Goal: Information Seeking & Learning: Learn about a topic

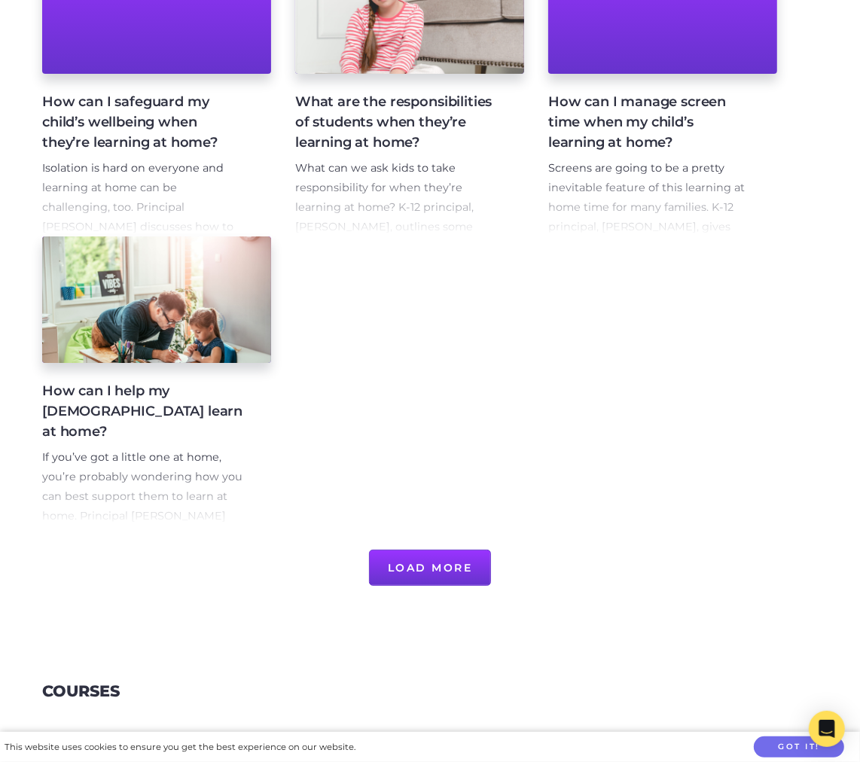
scroll to position [1091, 0]
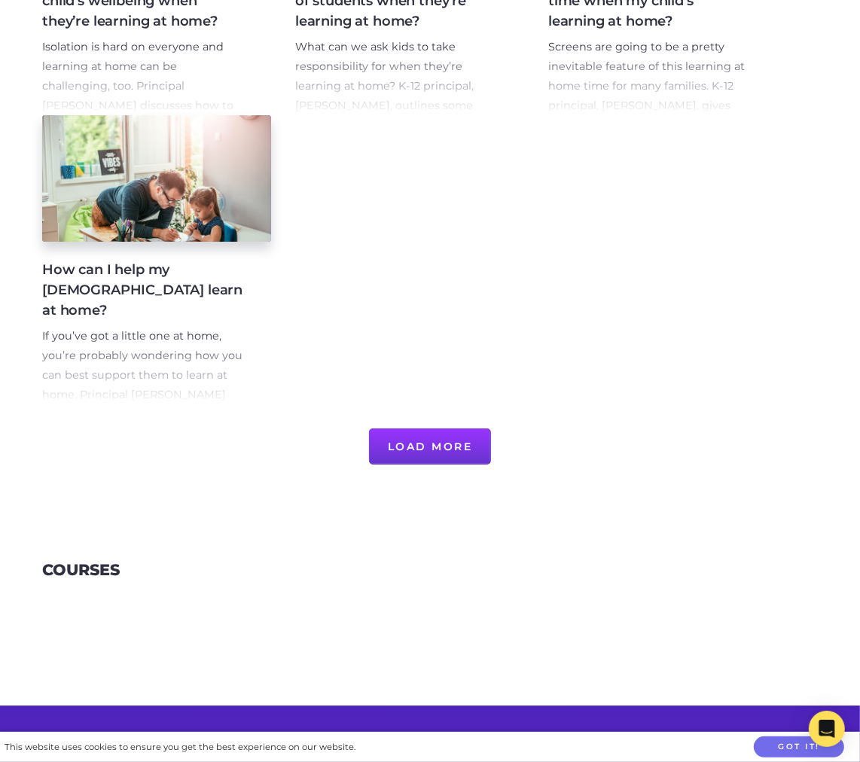
click at [418, 450] on button "Load More" at bounding box center [430, 446] width 123 height 36
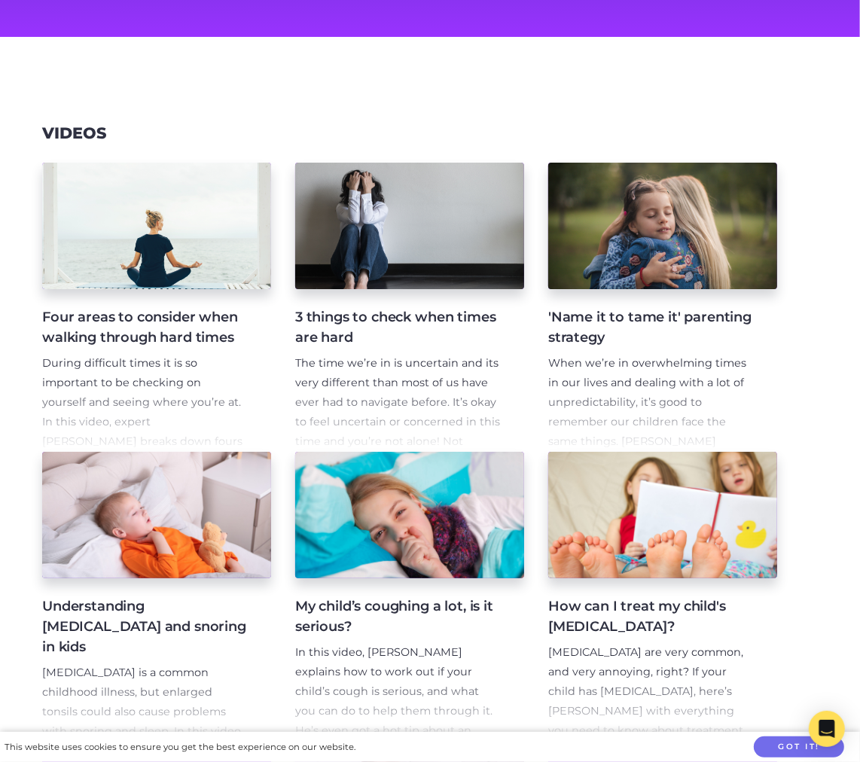
scroll to position [0, 0]
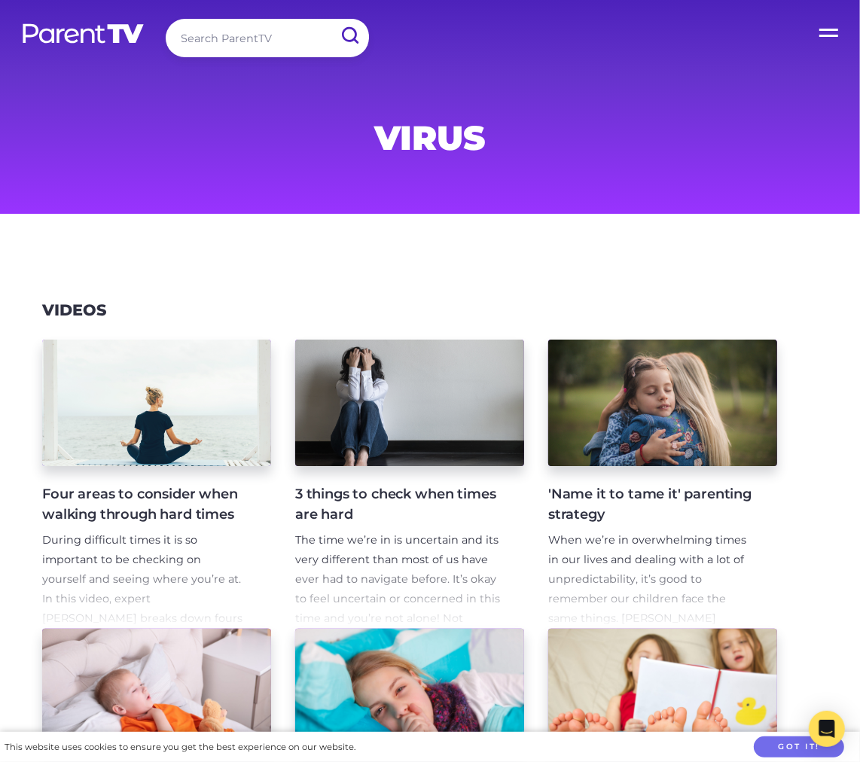
click at [205, 32] on input "search" at bounding box center [267, 38] width 203 height 38
type input "sick"
click at [330, 19] on input "submit" at bounding box center [349, 36] width 39 height 34
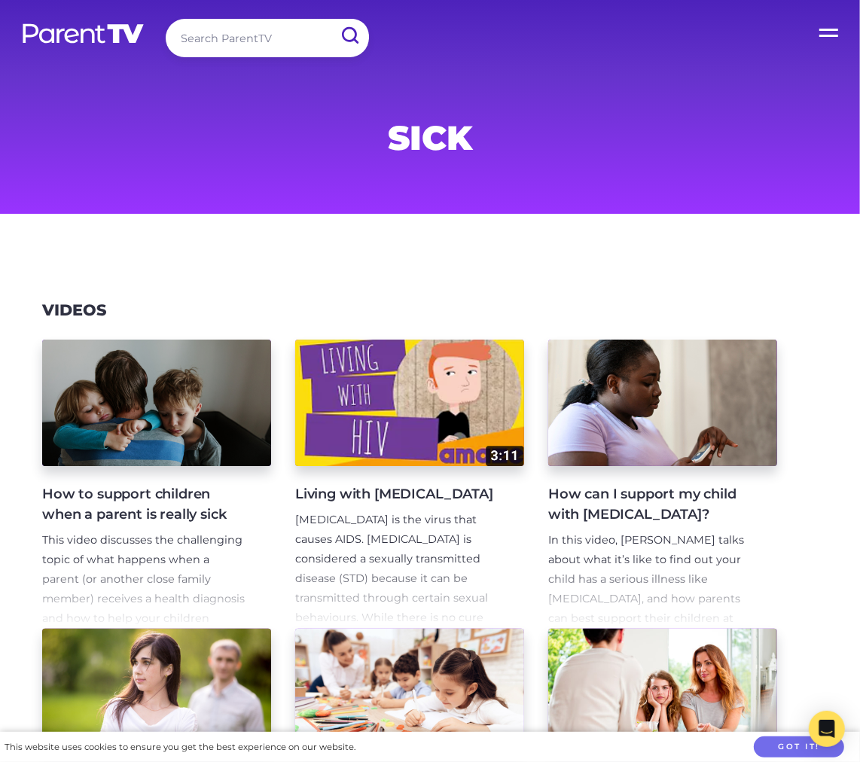
click at [212, 38] on input "search" at bounding box center [267, 38] width 203 height 38
type input "handwashing"
click at [330, 19] on input "submit" at bounding box center [349, 36] width 39 height 34
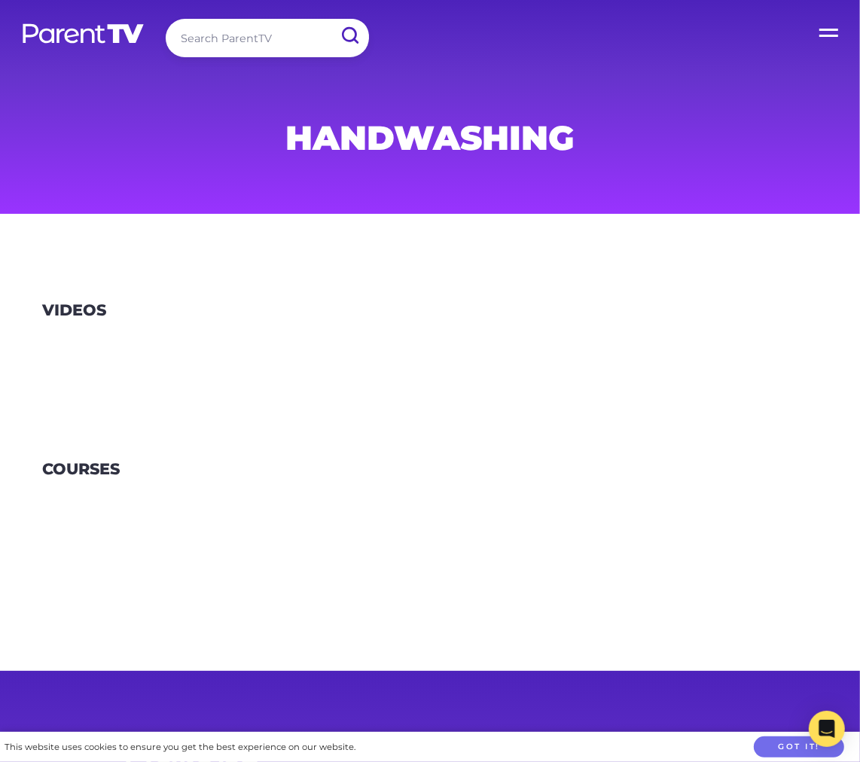
click at [253, 36] on input "search" at bounding box center [267, 38] width 203 height 38
type input "hand wash"
click at [330, 19] on input "submit" at bounding box center [349, 36] width 39 height 34
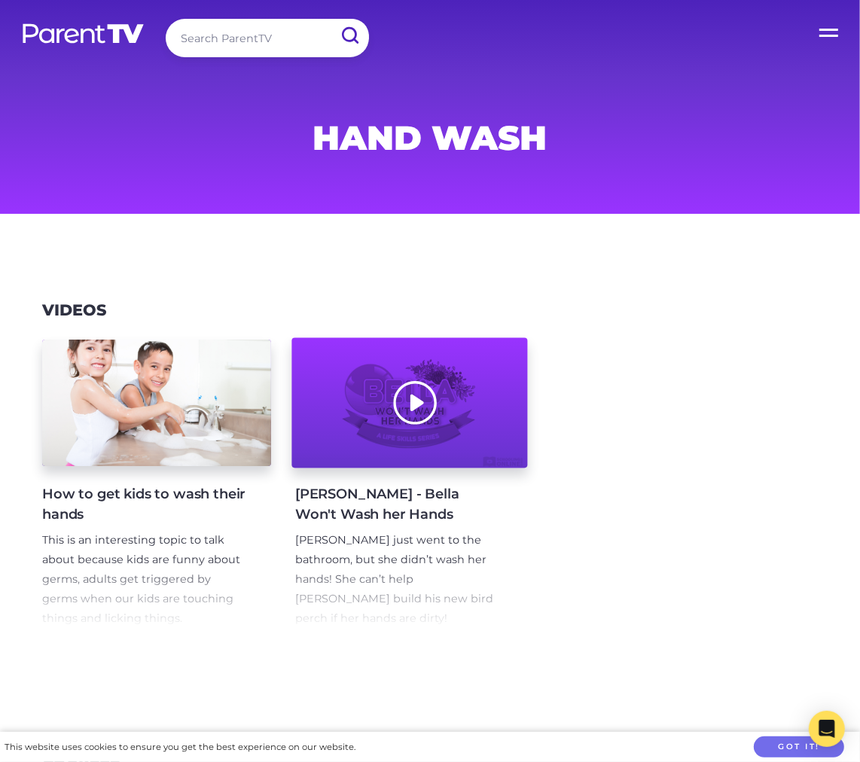
click at [483, 385] on div at bounding box center [409, 403] width 236 height 130
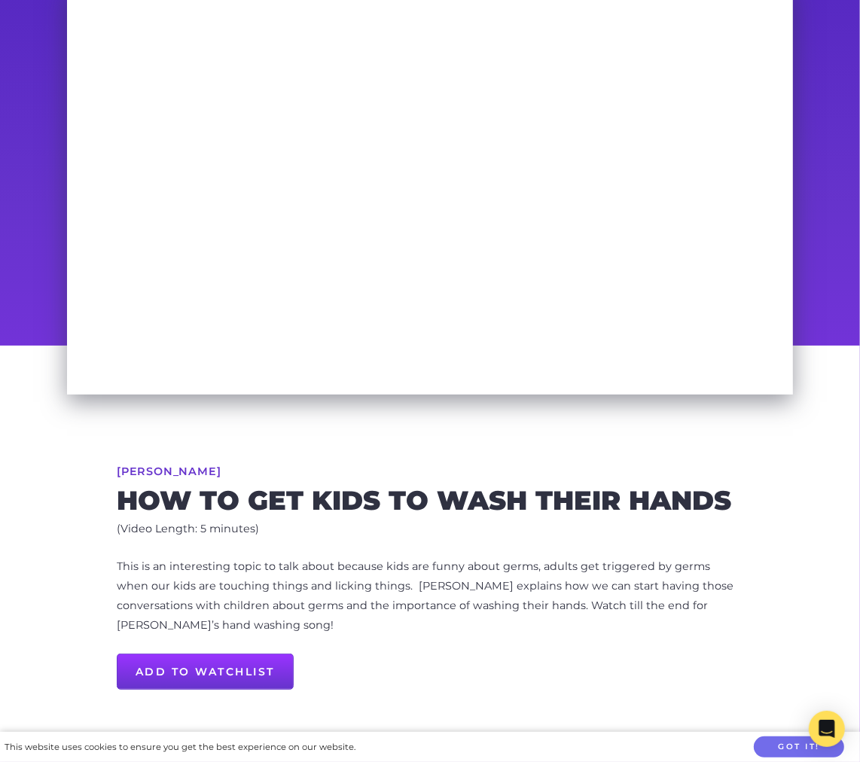
scroll to position [114, 0]
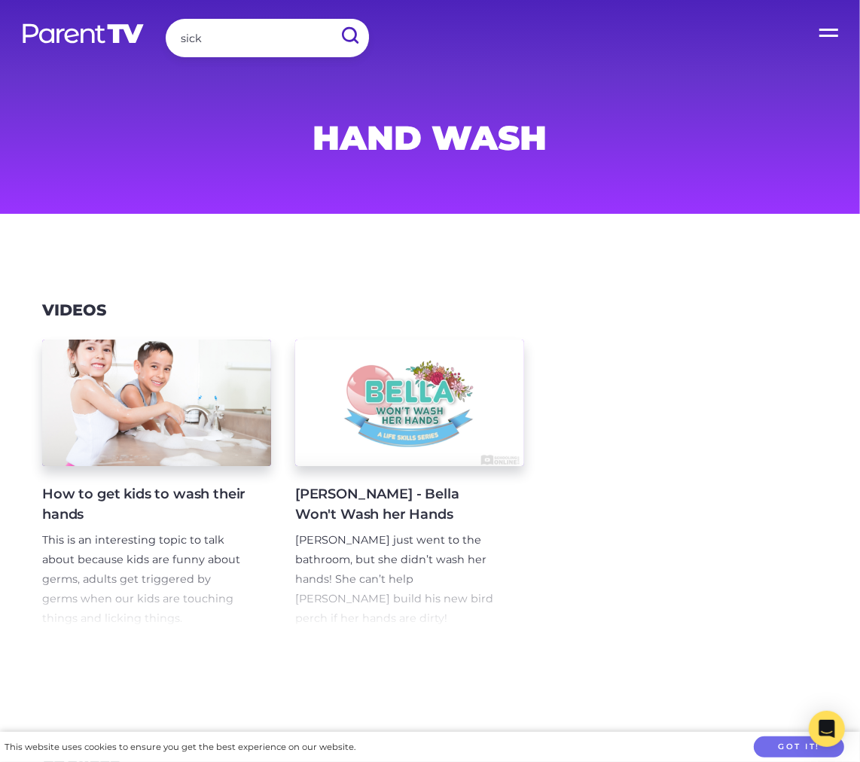
type input "sick"
click at [330, 19] on input "submit" at bounding box center [349, 36] width 39 height 34
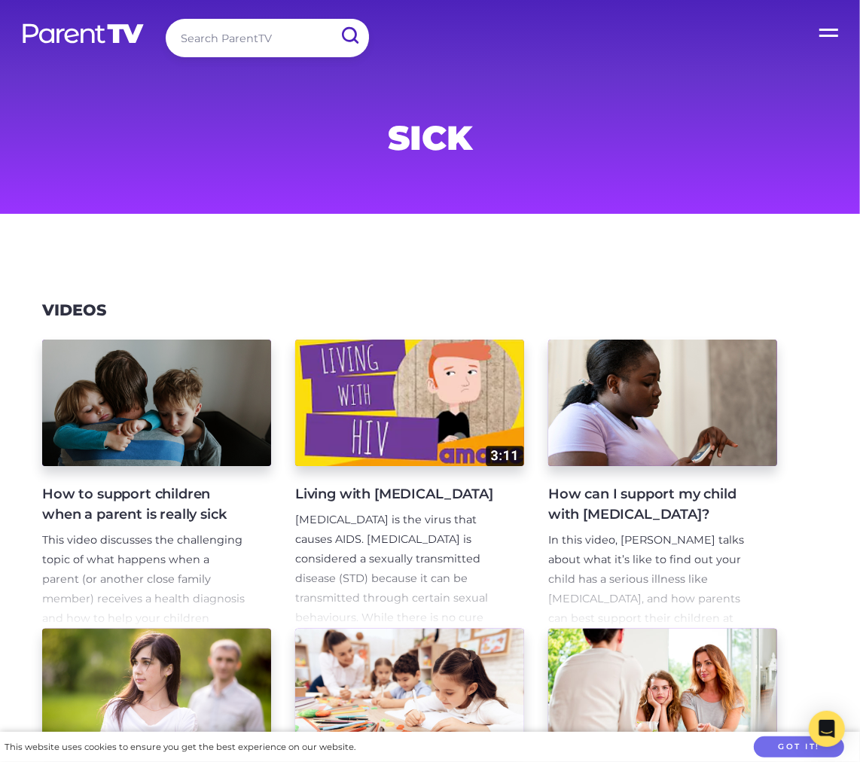
click at [248, 36] on input "search" at bounding box center [267, 38] width 203 height 38
type input "cough"
click at [330, 19] on input "submit" at bounding box center [349, 36] width 39 height 34
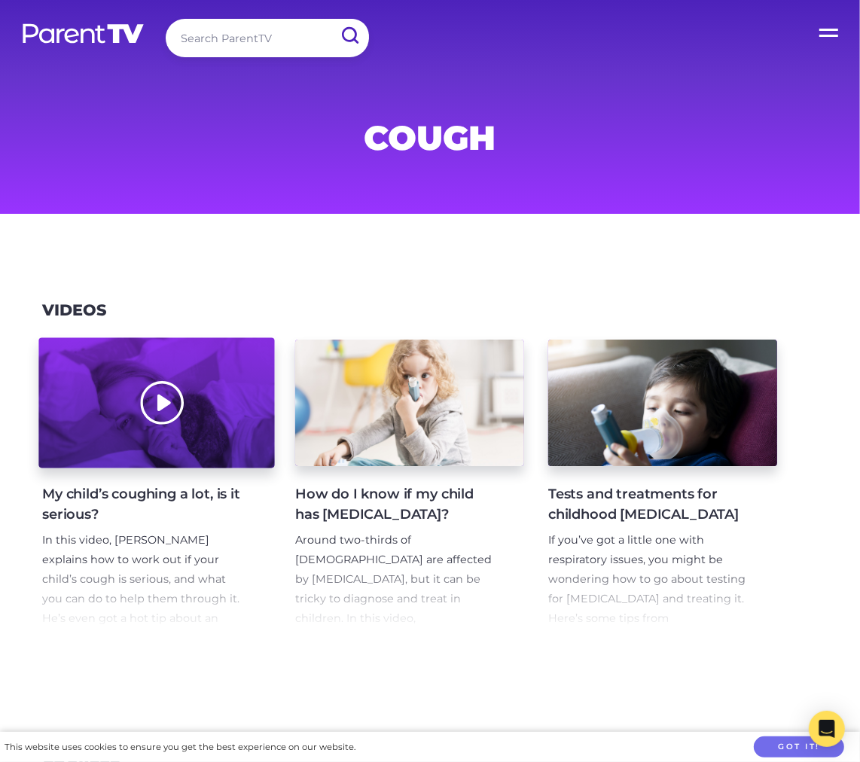
click at [238, 394] on div at bounding box center [156, 403] width 236 height 130
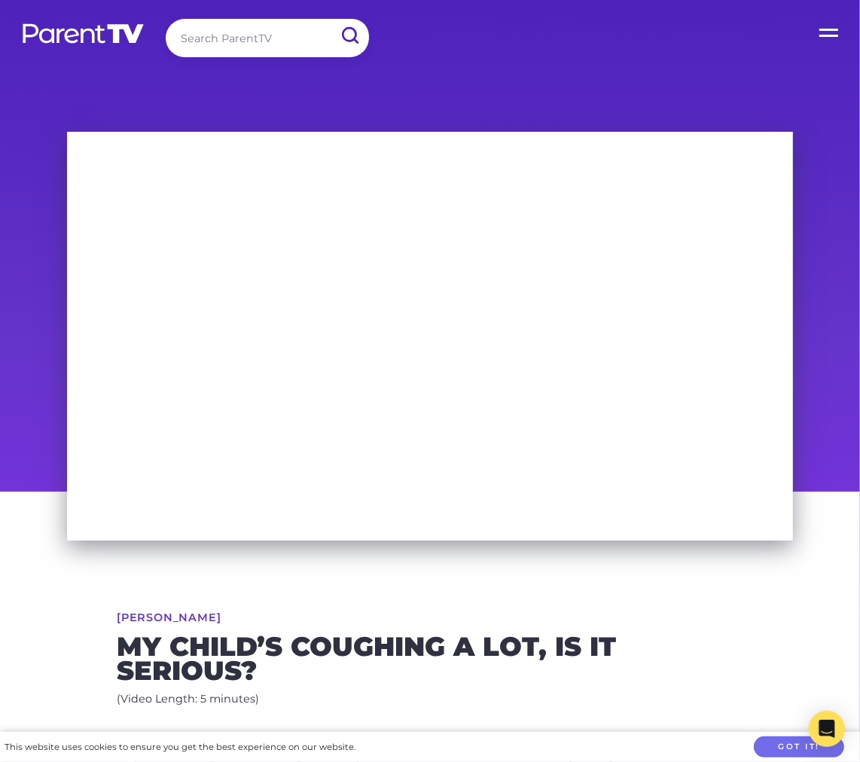
click at [526, 48] on div "Search ParentTV Open Menu Home Parent Topics Child Topics Activities Video Seri…" at bounding box center [430, 41] width 860 height 82
